Goal: Ask a question

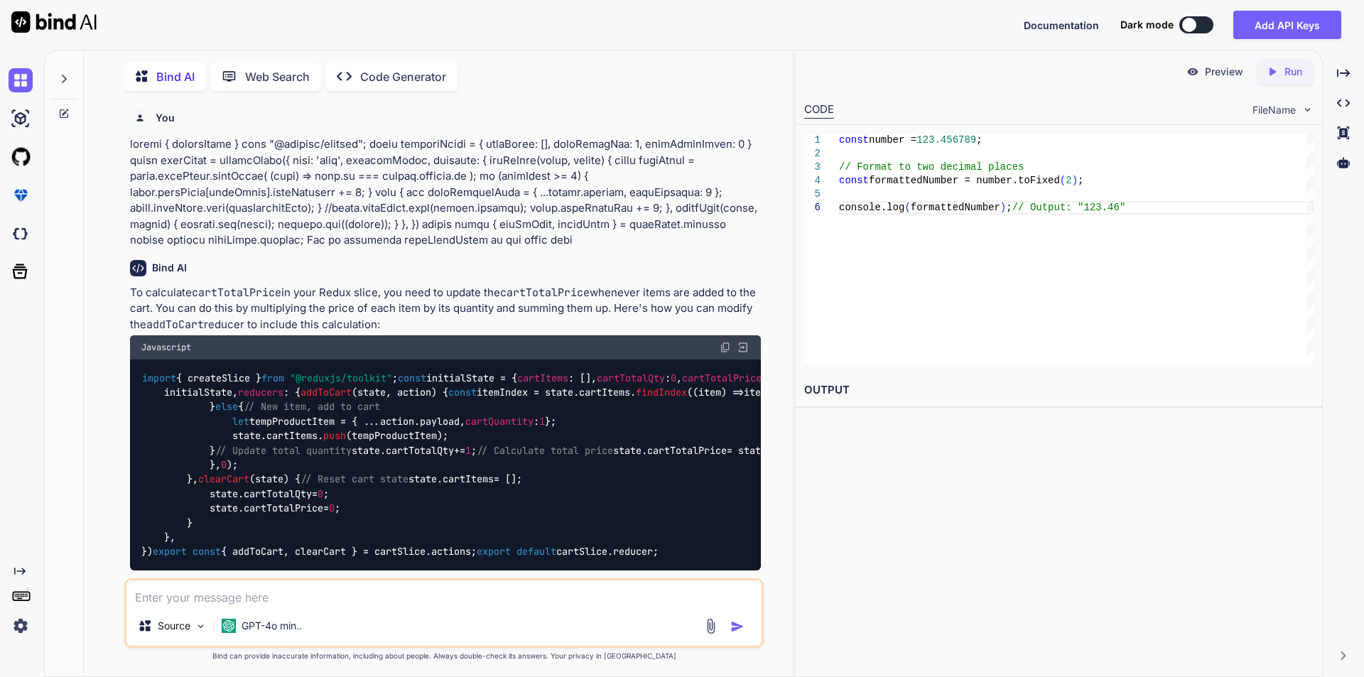
scroll to position [2081, 0]
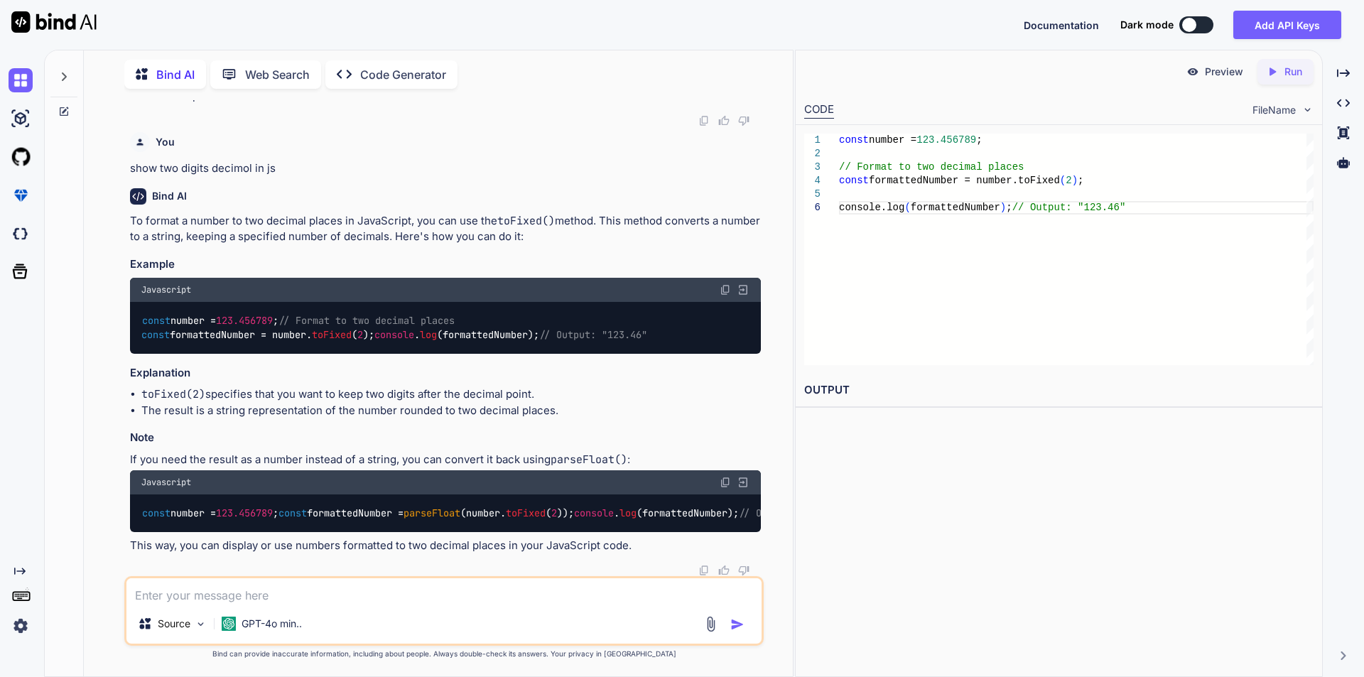
click at [403, 519] on span "parseFloat" at bounding box center [431, 512] width 57 height 13
copy span "parseFloat"
drag, startPoint x: 132, startPoint y: 117, endPoint x: 344, endPoint y: 118, distance: 211.6
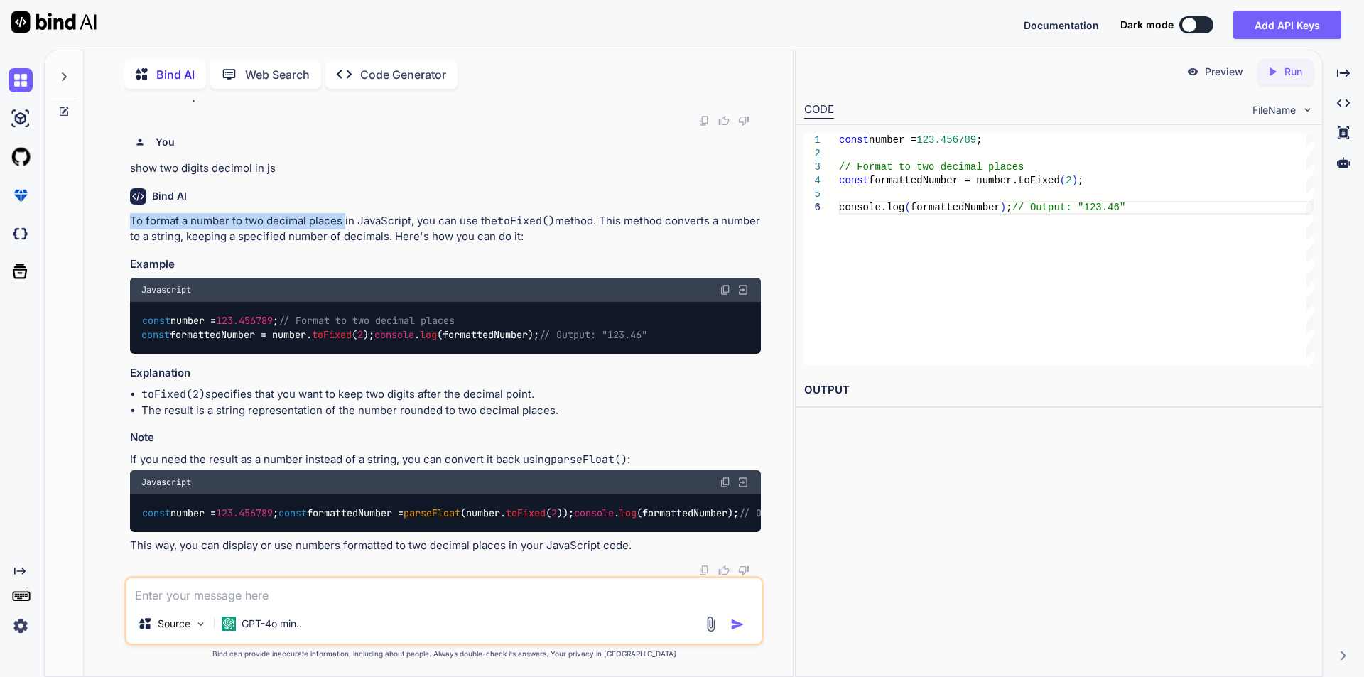
click at [344, 213] on p "To format a number to two decimal places in JavaScript, you can use the toFixed…" at bounding box center [445, 229] width 631 height 32
copy p "To format a number to two decimal places"
click at [224, 589] on textarea at bounding box center [443, 591] width 635 height 26
paste textarea "To format a number to two decimal places"
type textarea "To format a number to two decimal places in react after multipy"
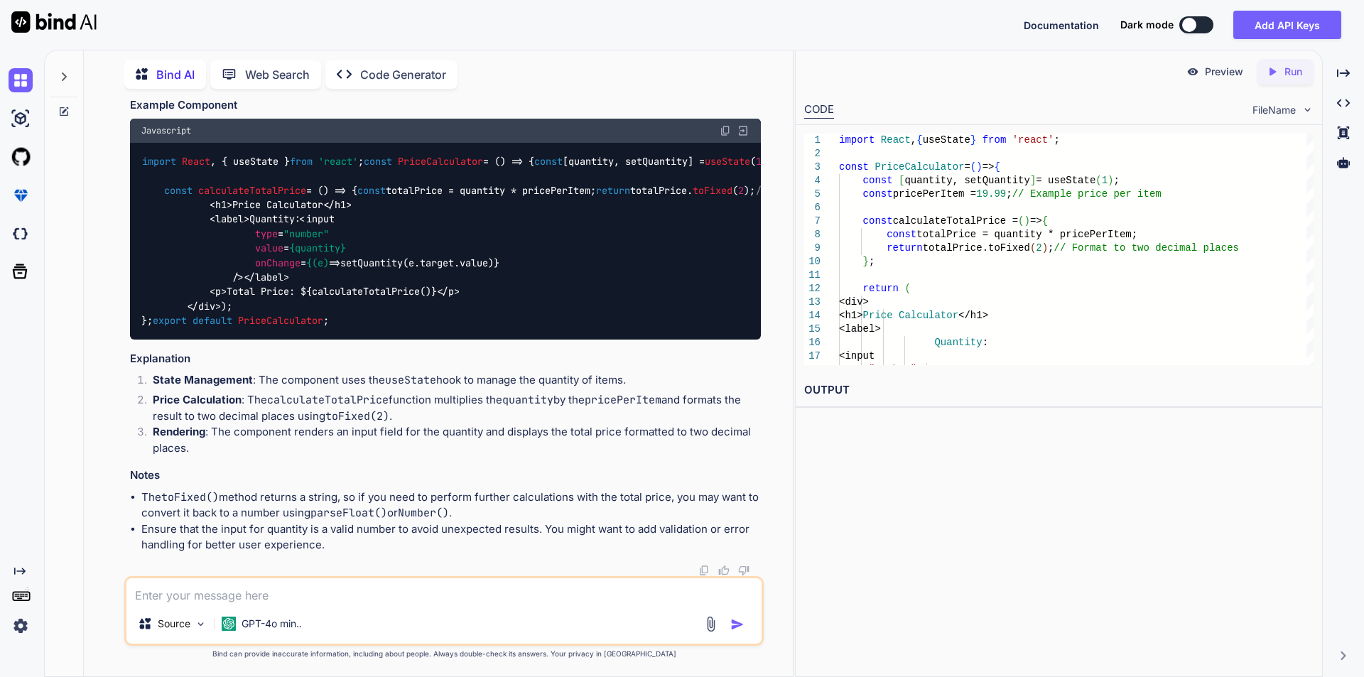
scroll to position [2689, 0]
